Goal: Transaction & Acquisition: Book appointment/travel/reservation

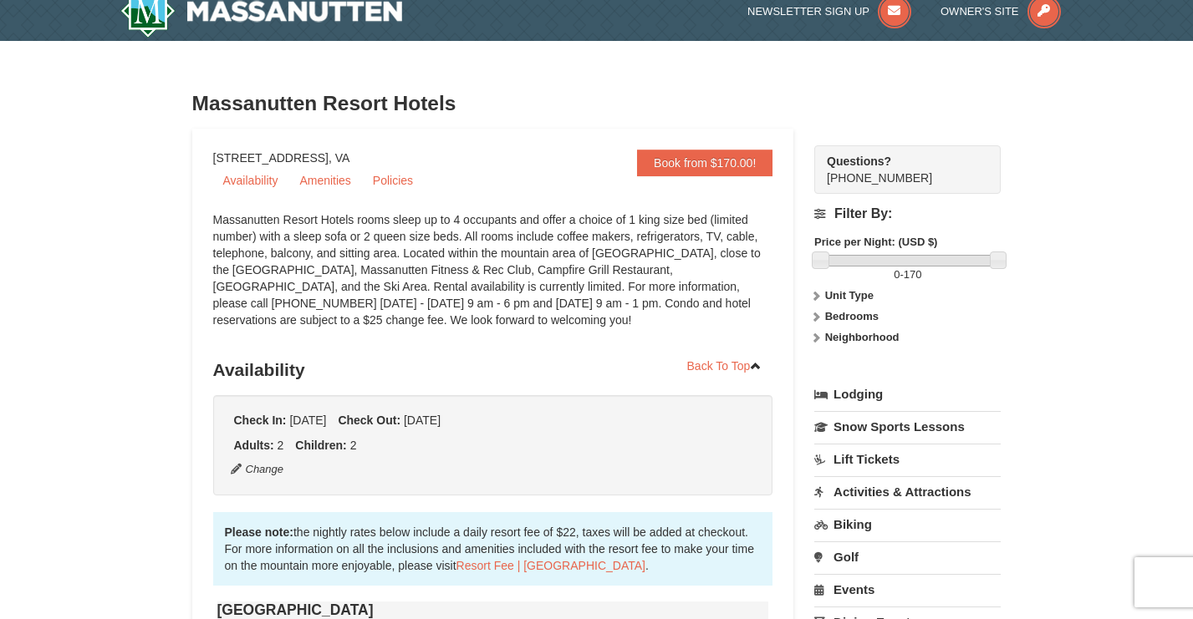
scroll to position [31, 0]
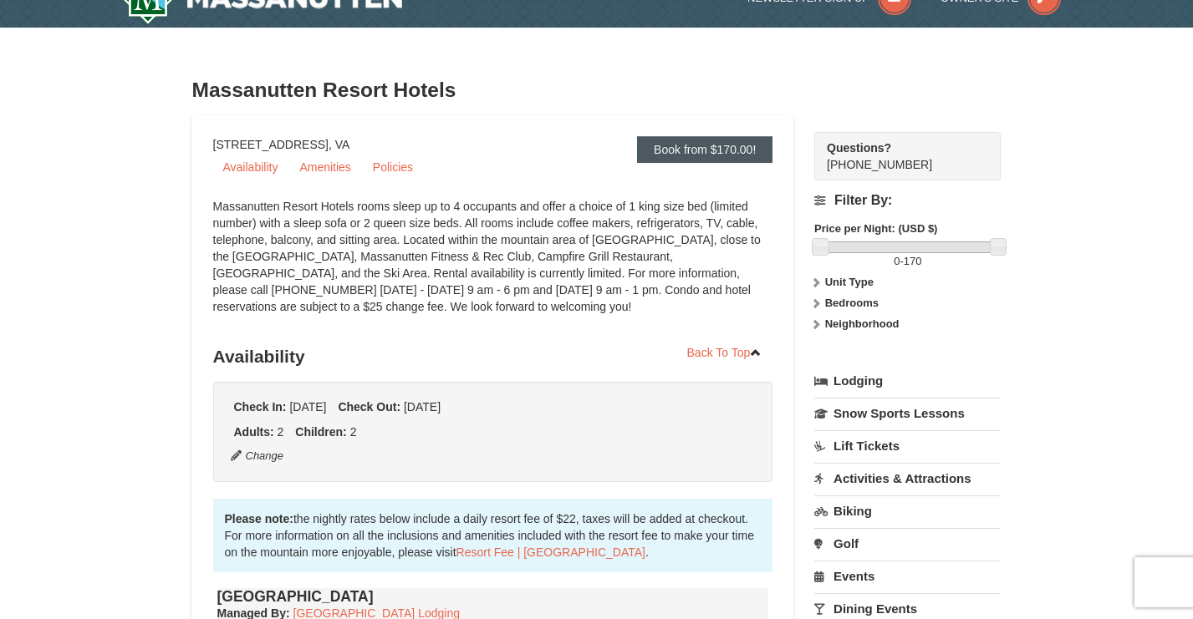
click at [689, 145] on link "Book from $170.00!" at bounding box center [704, 149] width 135 height 27
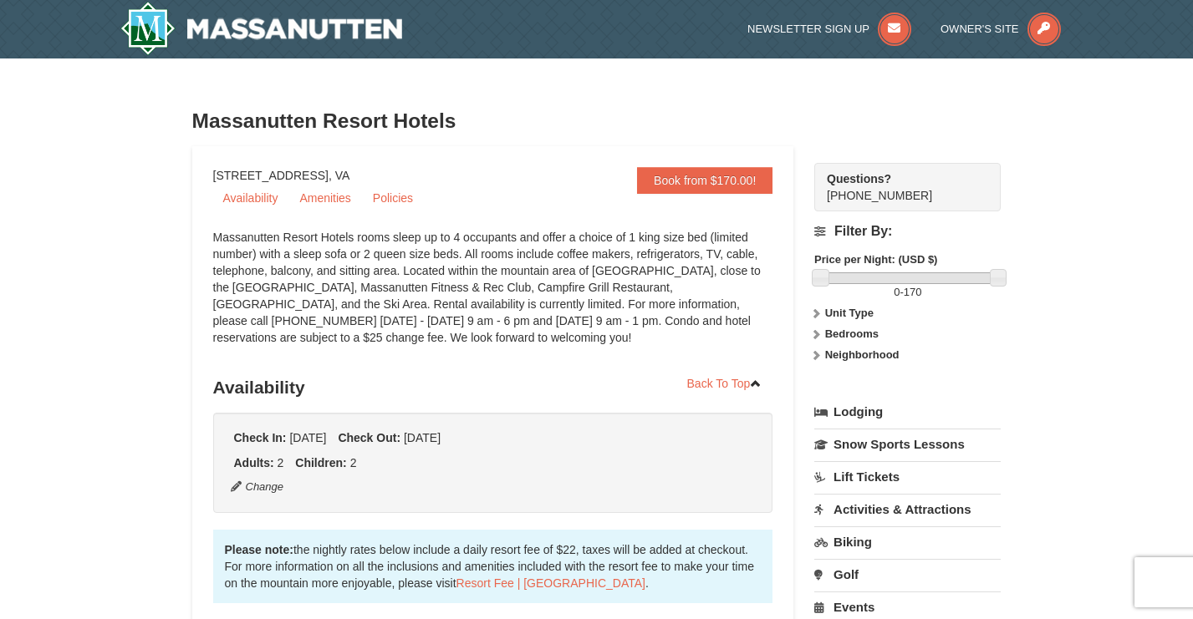
scroll to position [0, 0]
click at [171, 23] on img at bounding box center [261, 28] width 283 height 53
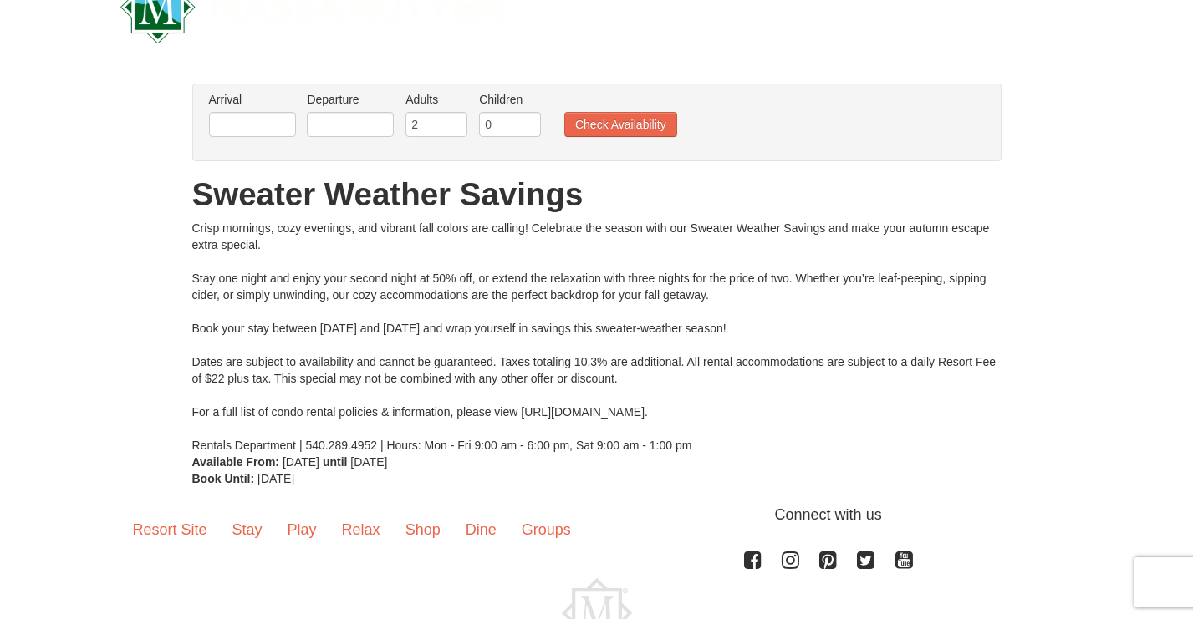
scroll to position [72, 0]
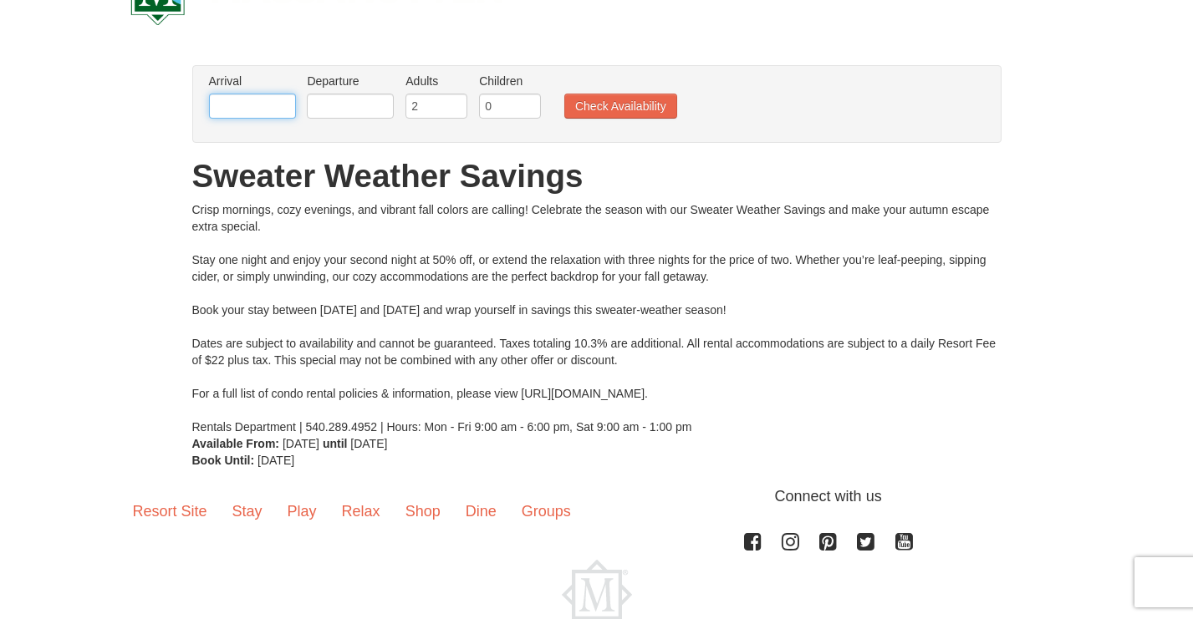
click at [272, 99] on input "text" at bounding box center [252, 106] width 87 height 25
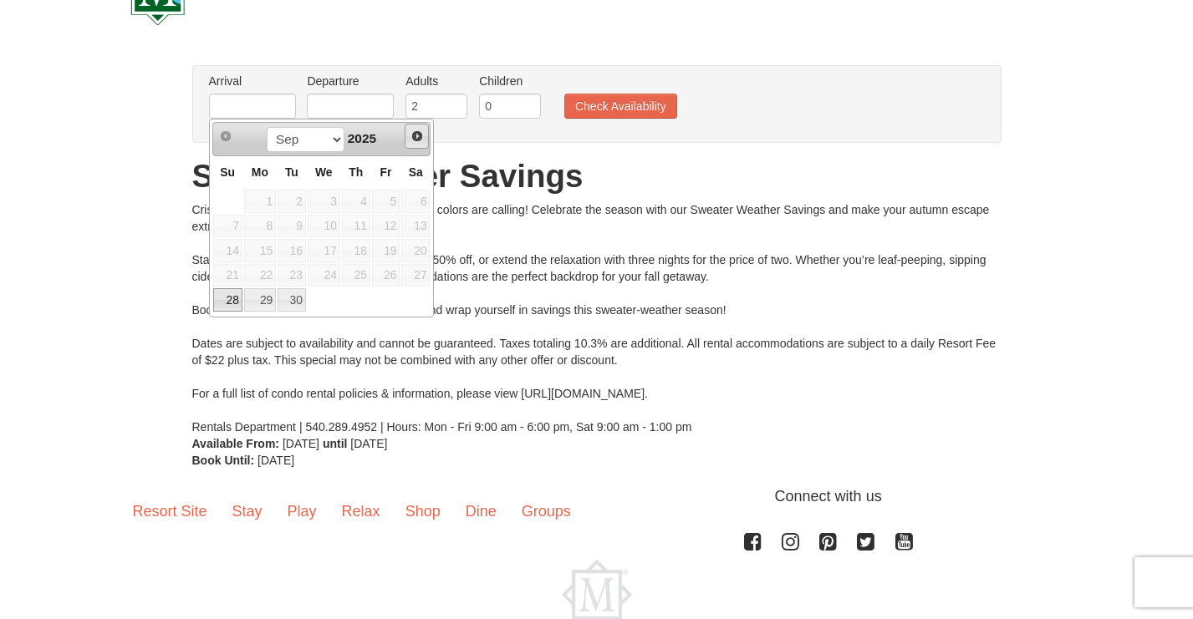
click at [418, 135] on span "Next" at bounding box center [416, 136] width 13 height 13
click at [394, 203] on link "3" at bounding box center [386, 201] width 28 height 23
type input "[DATE]"
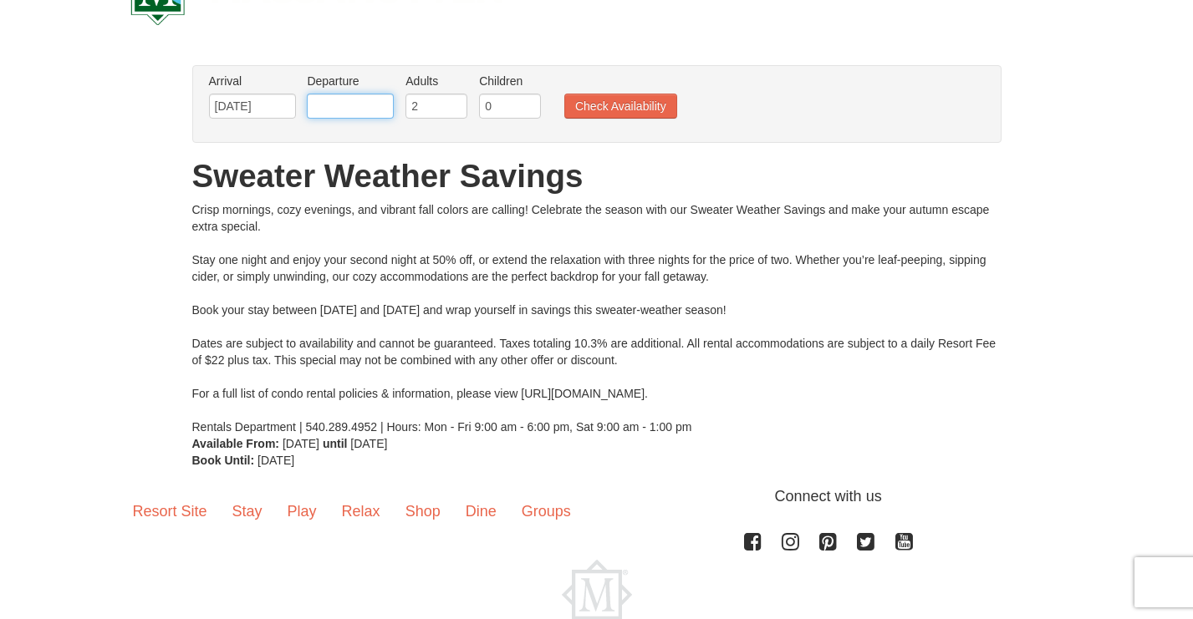
click at [370, 99] on input "text" at bounding box center [350, 106] width 87 height 25
